Goal: Browse casually

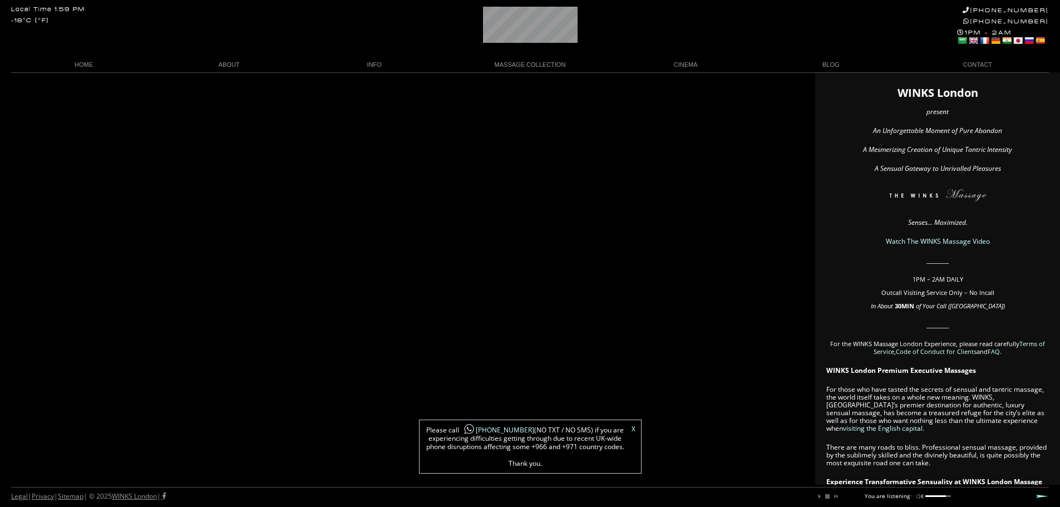
click at [922, 94] on h1 "WINKS London" at bounding box center [937, 93] width 223 height 8
click at [922, 93] on h1 "WINKS London" at bounding box center [937, 93] width 223 height 8
drag, startPoint x: 890, startPoint y: 92, endPoint x: 1012, endPoint y: 93, distance: 121.8
click at [1012, 93] on h1 "WINKS London" at bounding box center [937, 93] width 223 height 8
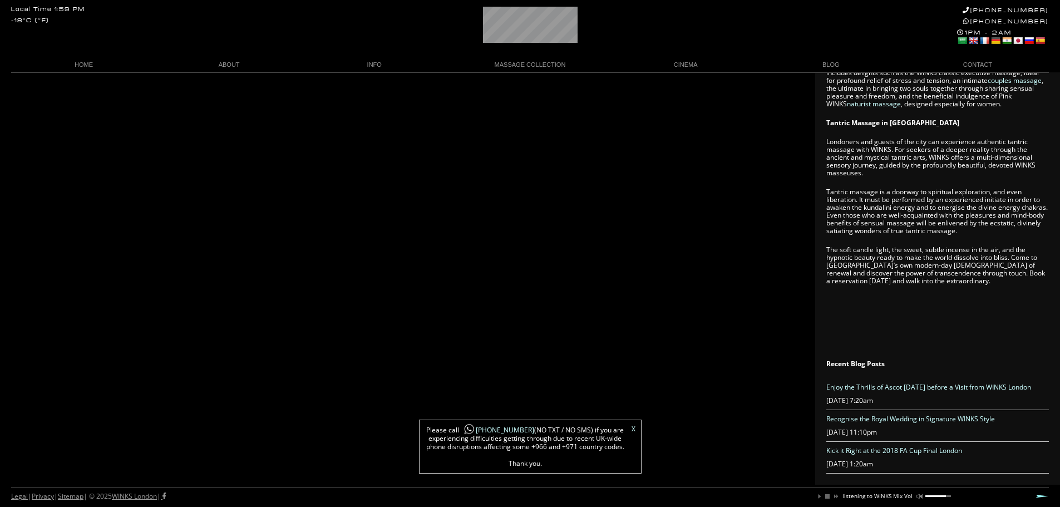
scroll to position [0, 93]
